Goal: Task Accomplishment & Management: Manage account settings

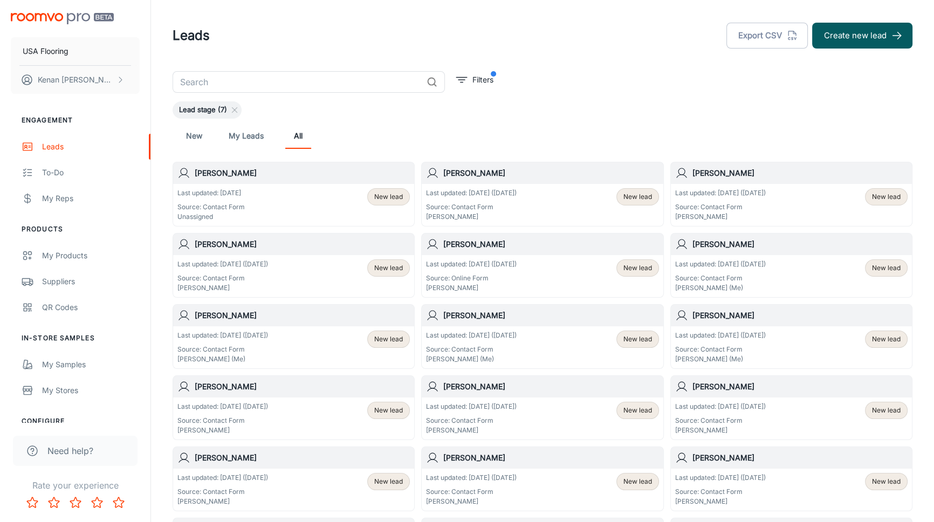
click at [236, 198] on div "Last updated: Today Source: Contact Form Unassigned" at bounding box center [210, 204] width 67 height 33
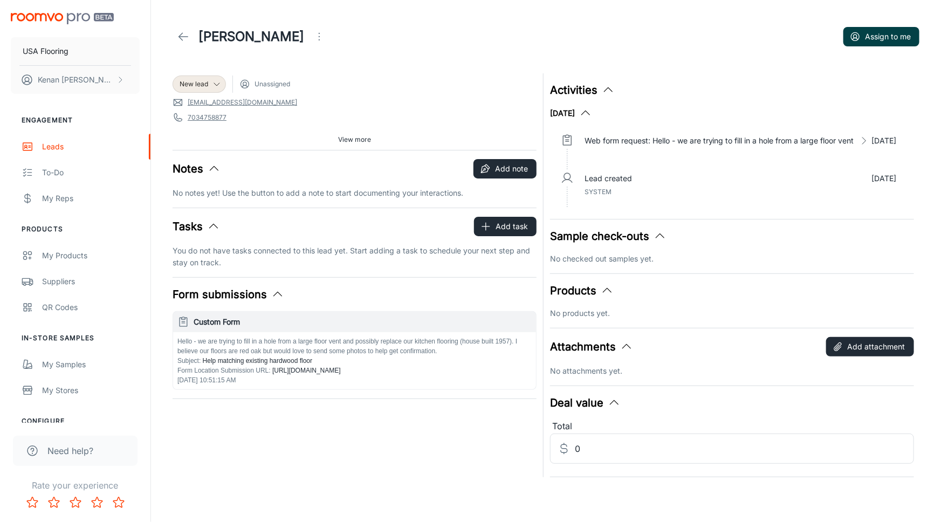
click at [883, 43] on button "Assign to me" at bounding box center [882, 36] width 76 height 19
click at [871, 32] on button "Assign to me" at bounding box center [882, 36] width 76 height 19
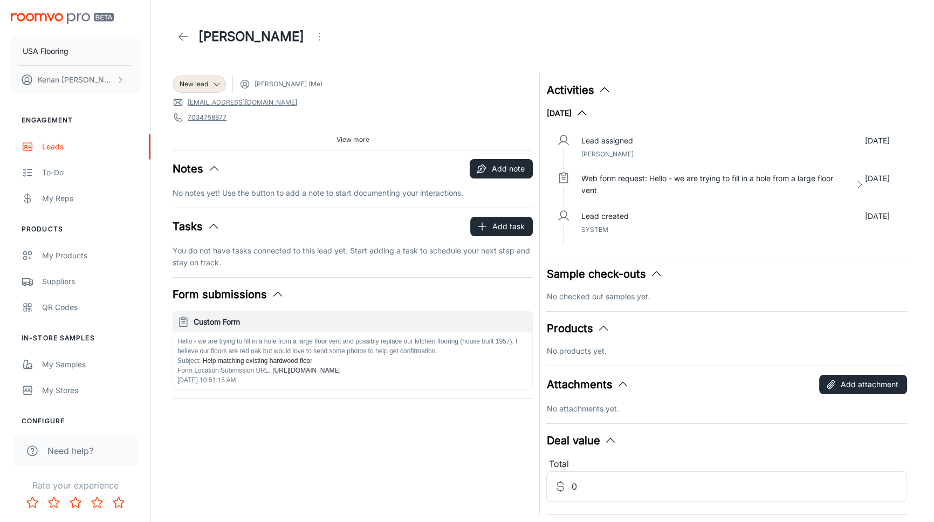
click at [189, 30] on icon at bounding box center [183, 36] width 13 height 13
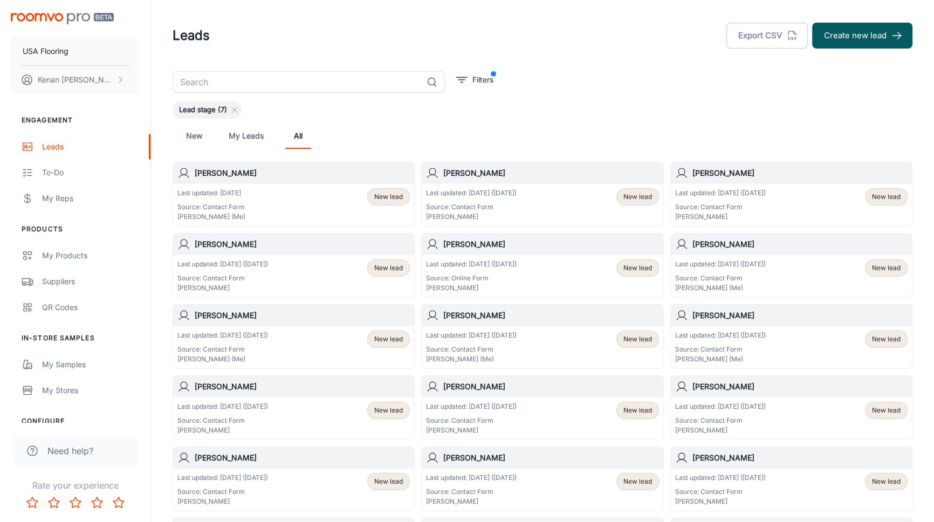
click at [454, 138] on div "New My Leads All" at bounding box center [542, 136] width 723 height 26
